Goal: Information Seeking & Learning: Learn about a topic

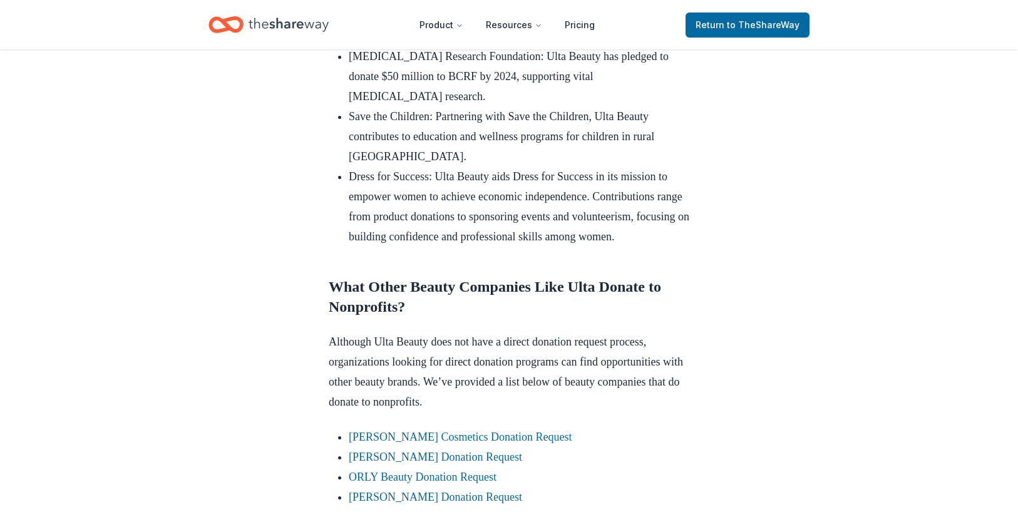
scroll to position [939, 0]
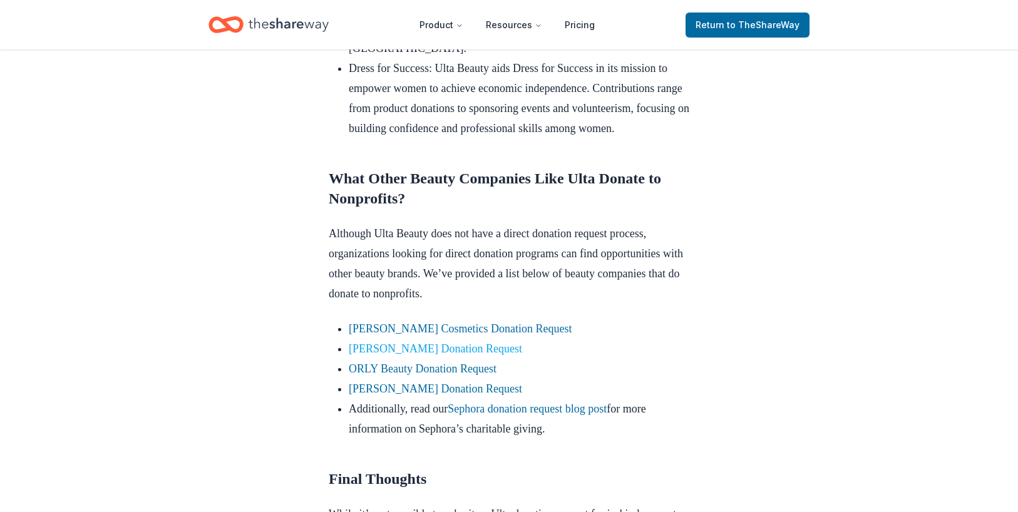
click at [482, 355] on link "[PERSON_NAME] Donation Request" at bounding box center [435, 349] width 173 height 13
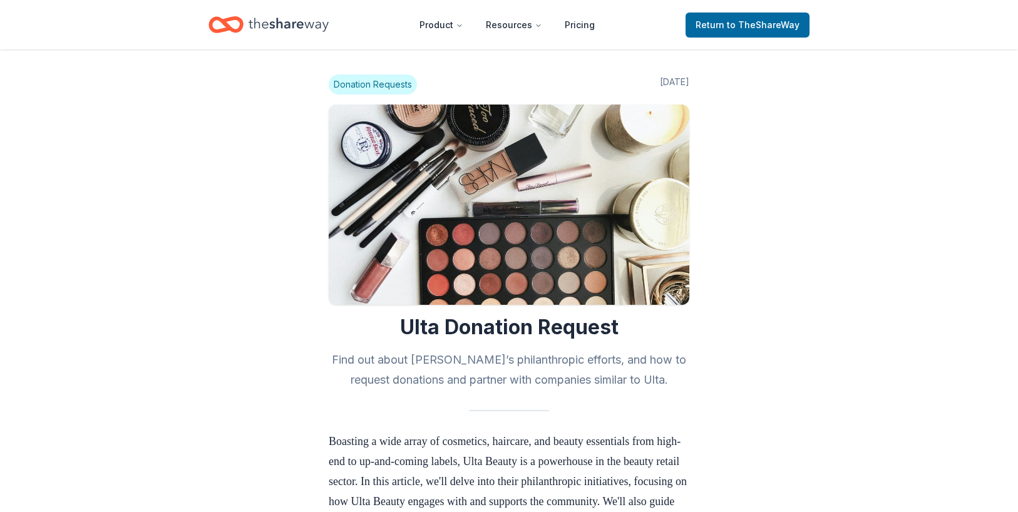
scroll to position [936, 0]
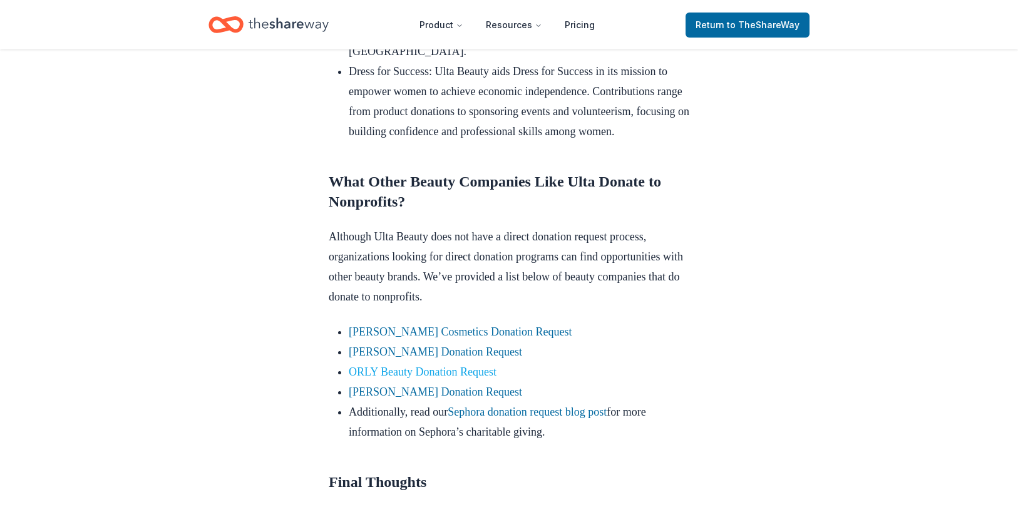
click at [454, 378] on link "ORLY Beauty Donation Request" at bounding box center [423, 372] width 148 height 13
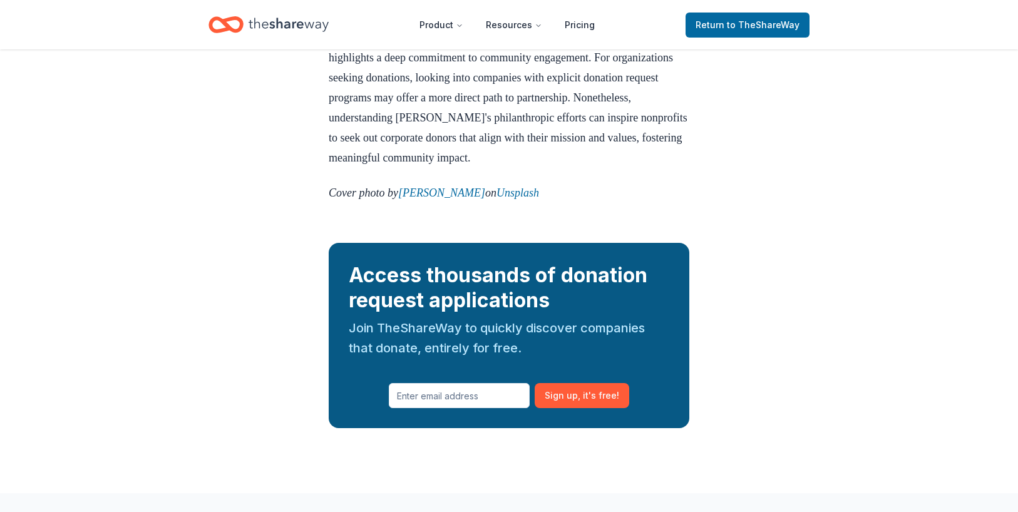
scroll to position [1437, 0]
